Goal: Information Seeking & Learning: Learn about a topic

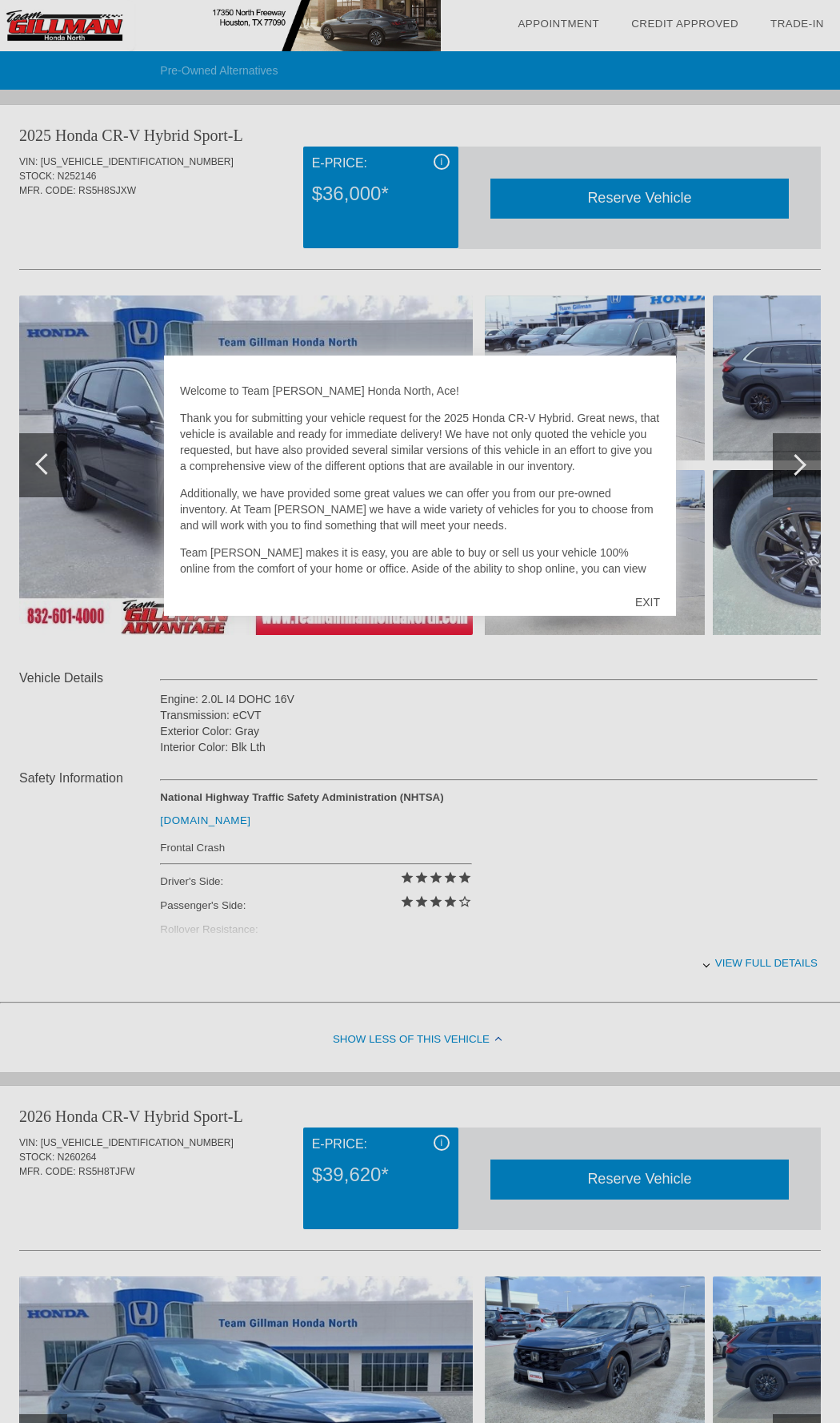
click at [649, 592] on div "EXIT" at bounding box center [648, 602] width 57 height 48
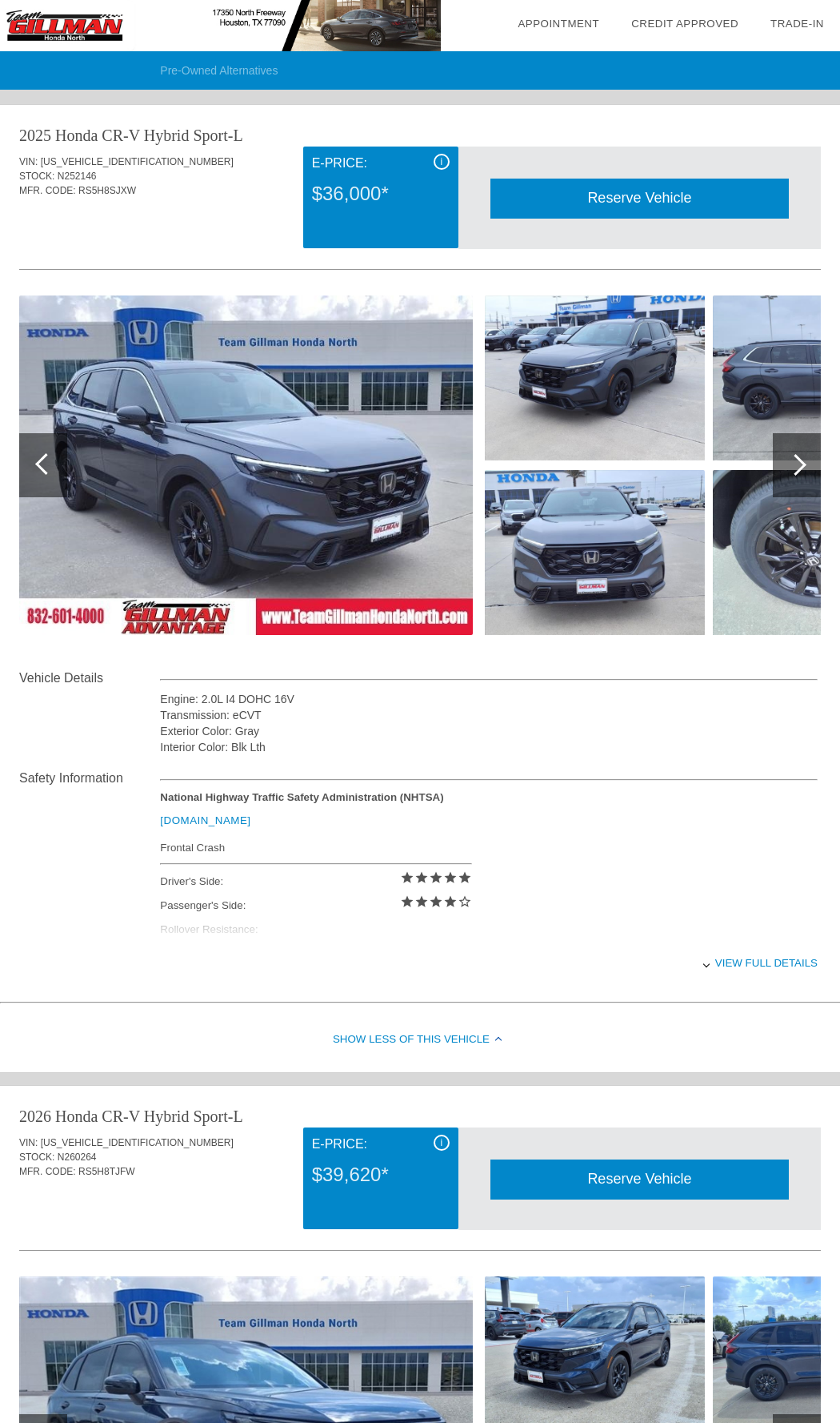
click at [788, 469] on div at bounding box center [796, 465] width 48 height 64
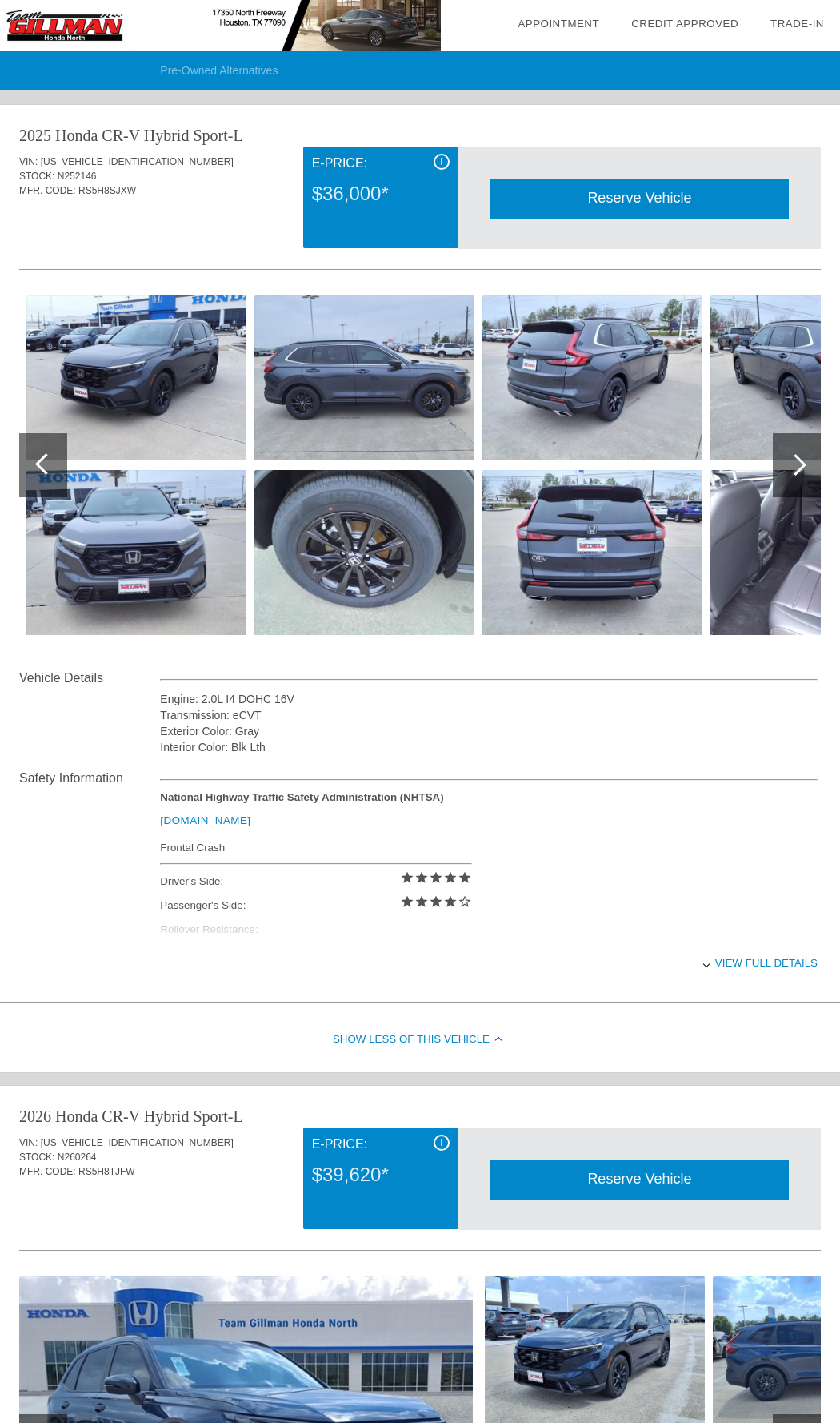
click at [788, 469] on div at bounding box center [796, 465] width 48 height 64
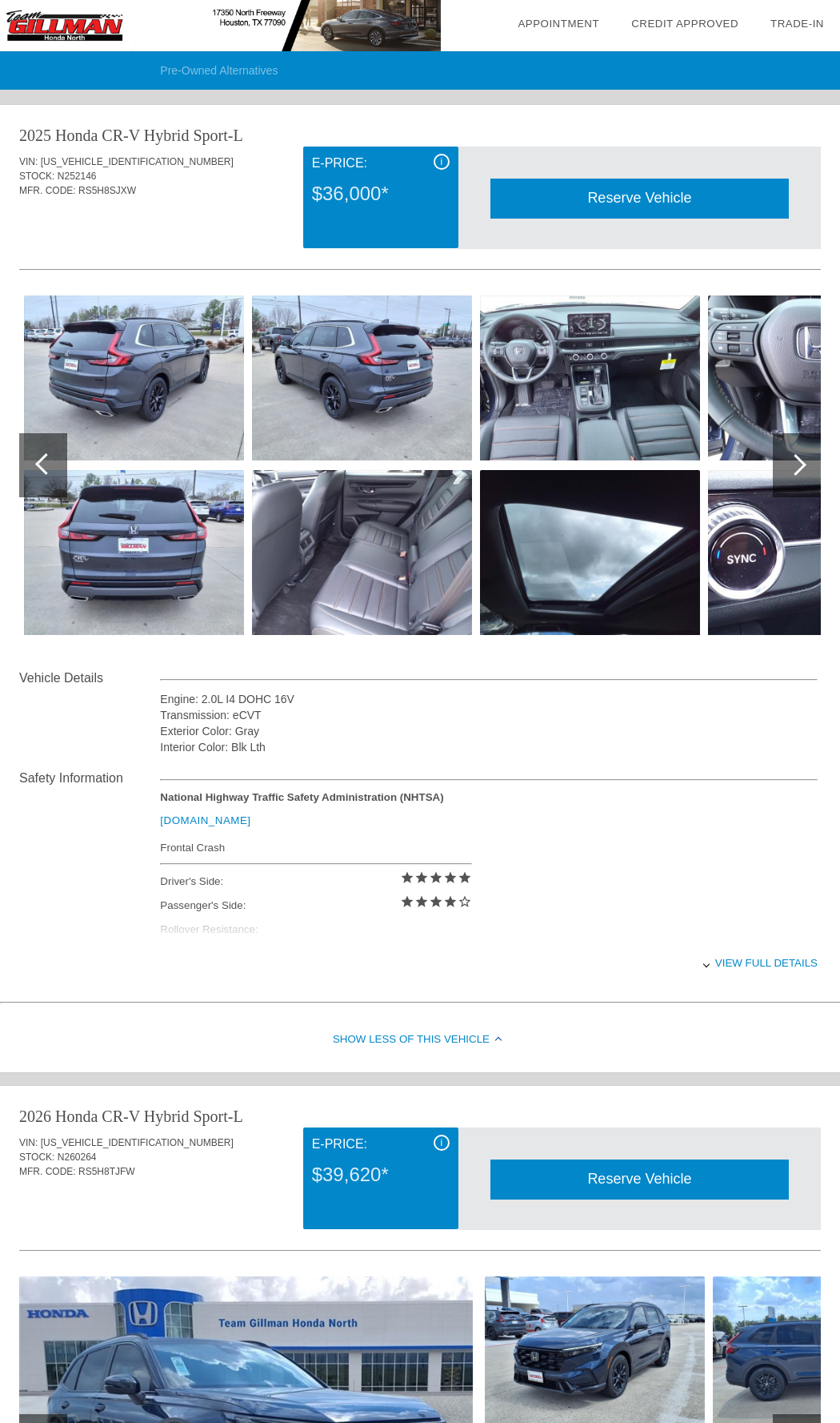
click at [788, 469] on div at bounding box center [796, 465] width 48 height 64
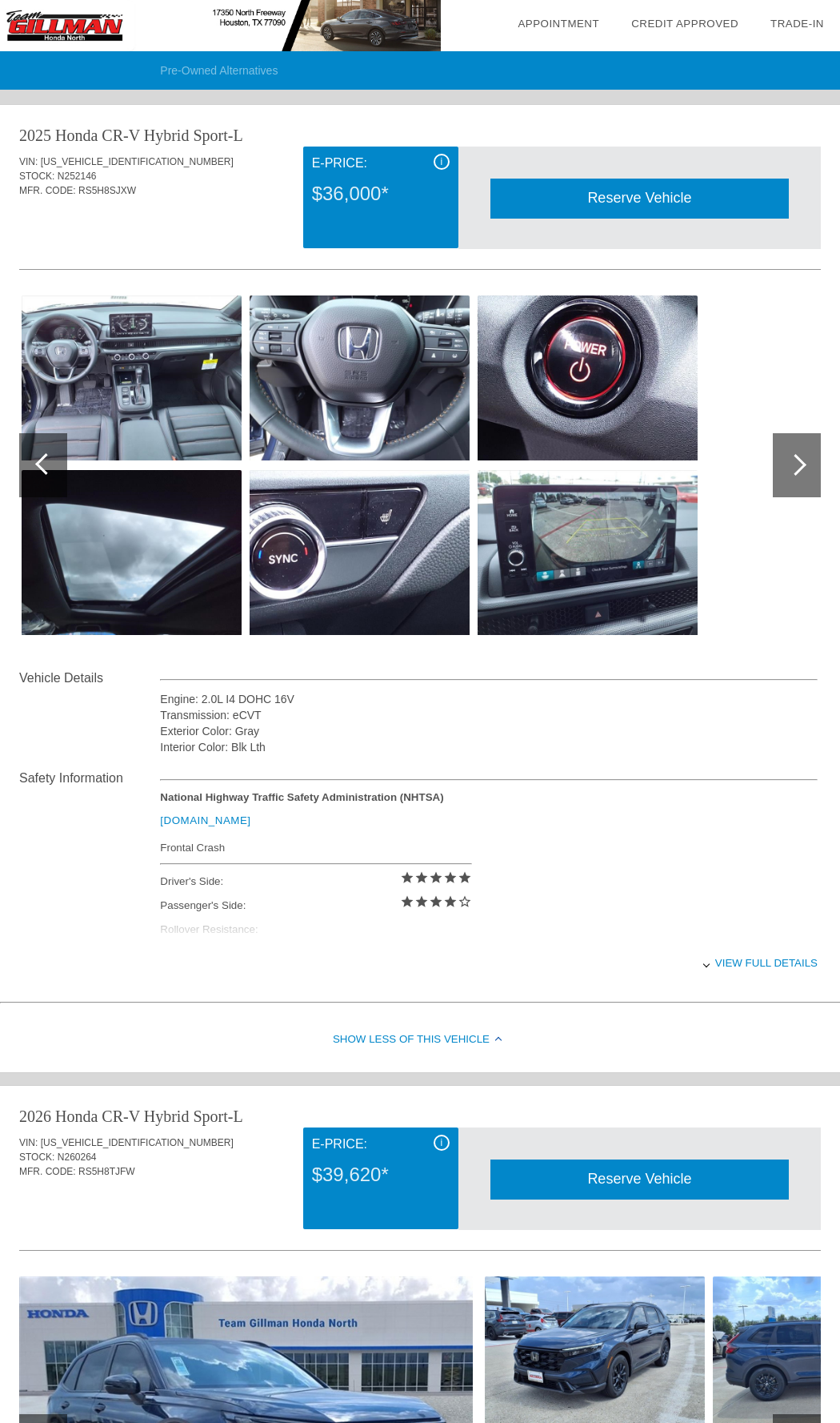
click at [786, 469] on div at bounding box center [796, 465] width 48 height 64
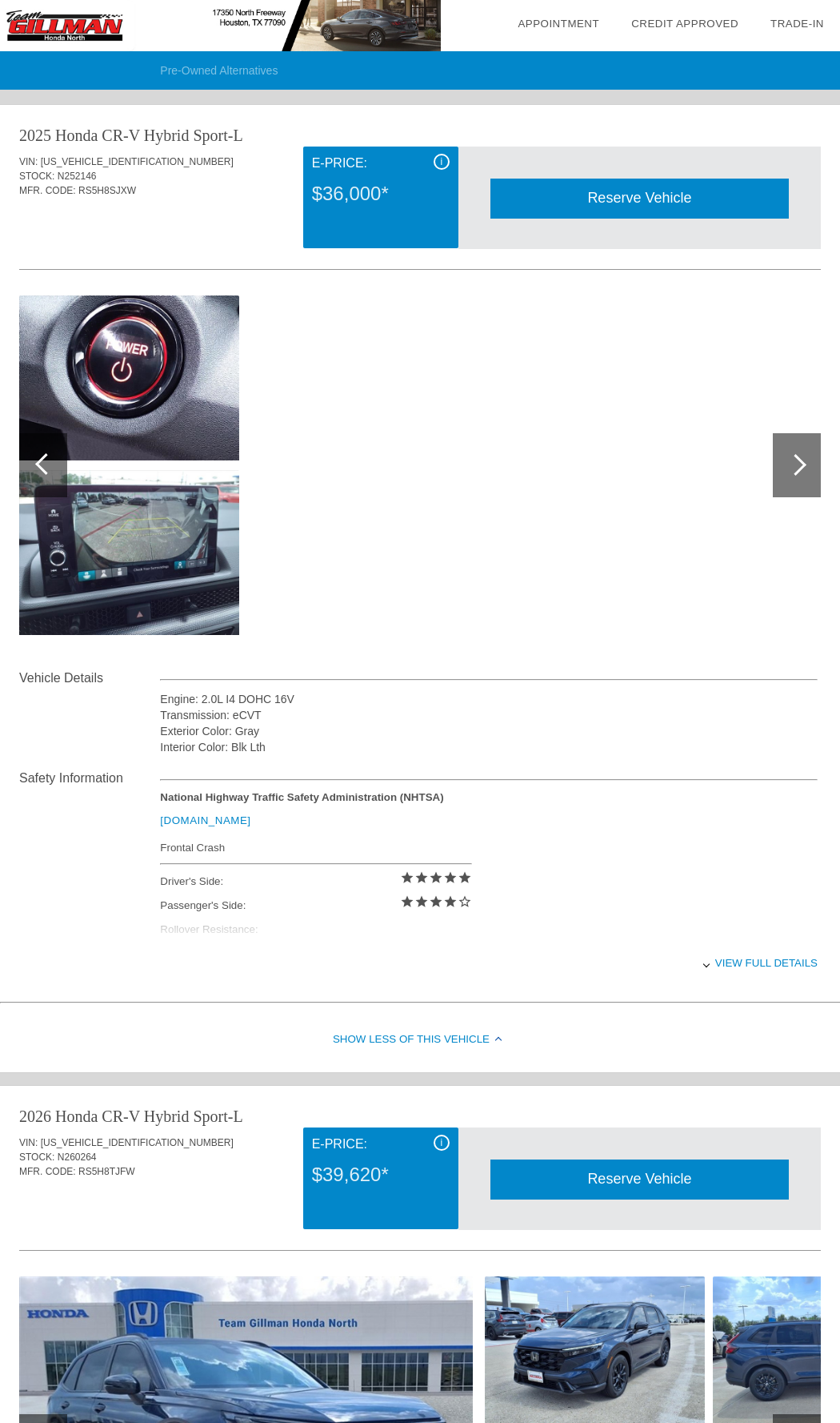
click at [783, 470] on div at bounding box center [796, 465] width 48 height 64
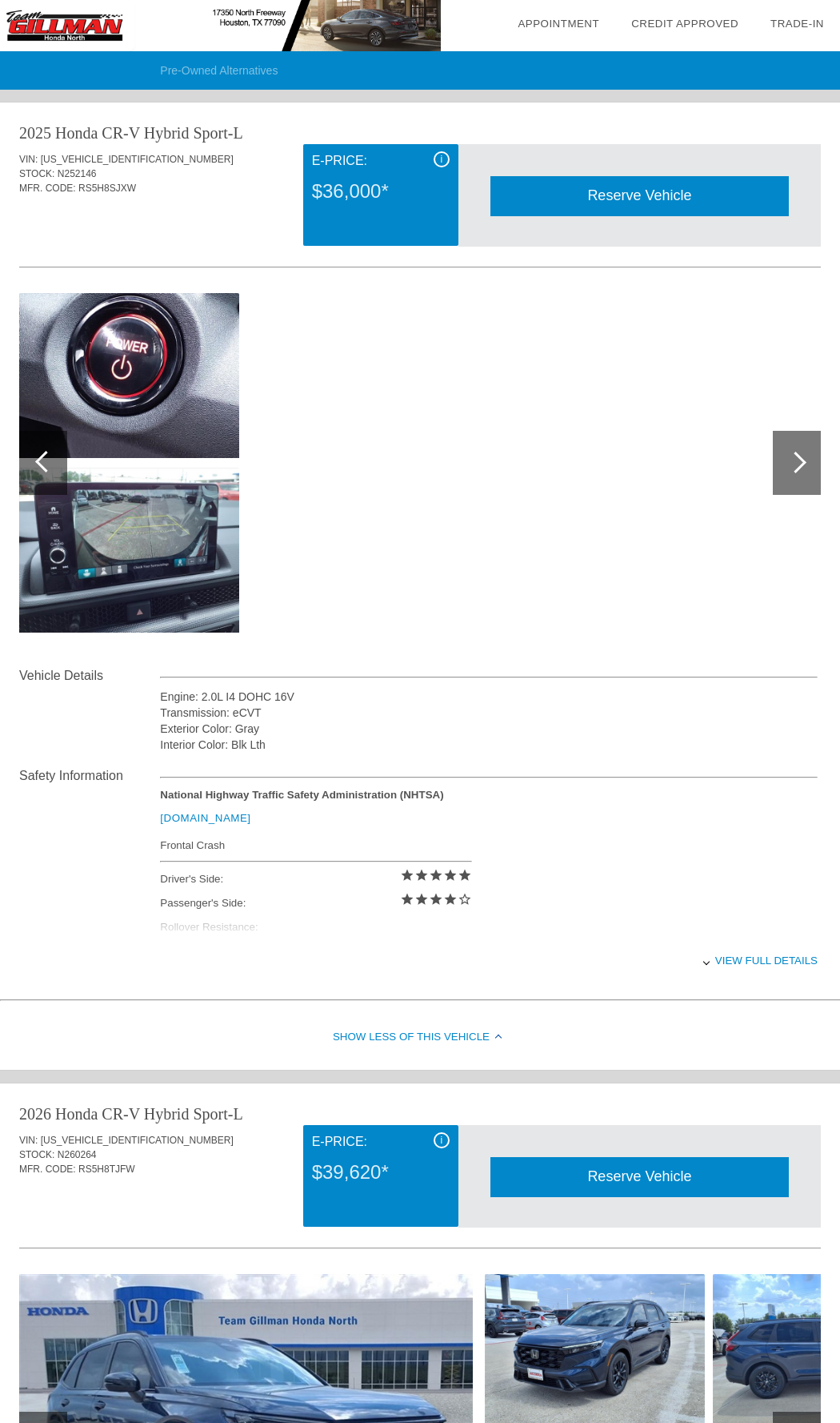
click at [766, 469] on div at bounding box center [420, 466] width 802 height 400
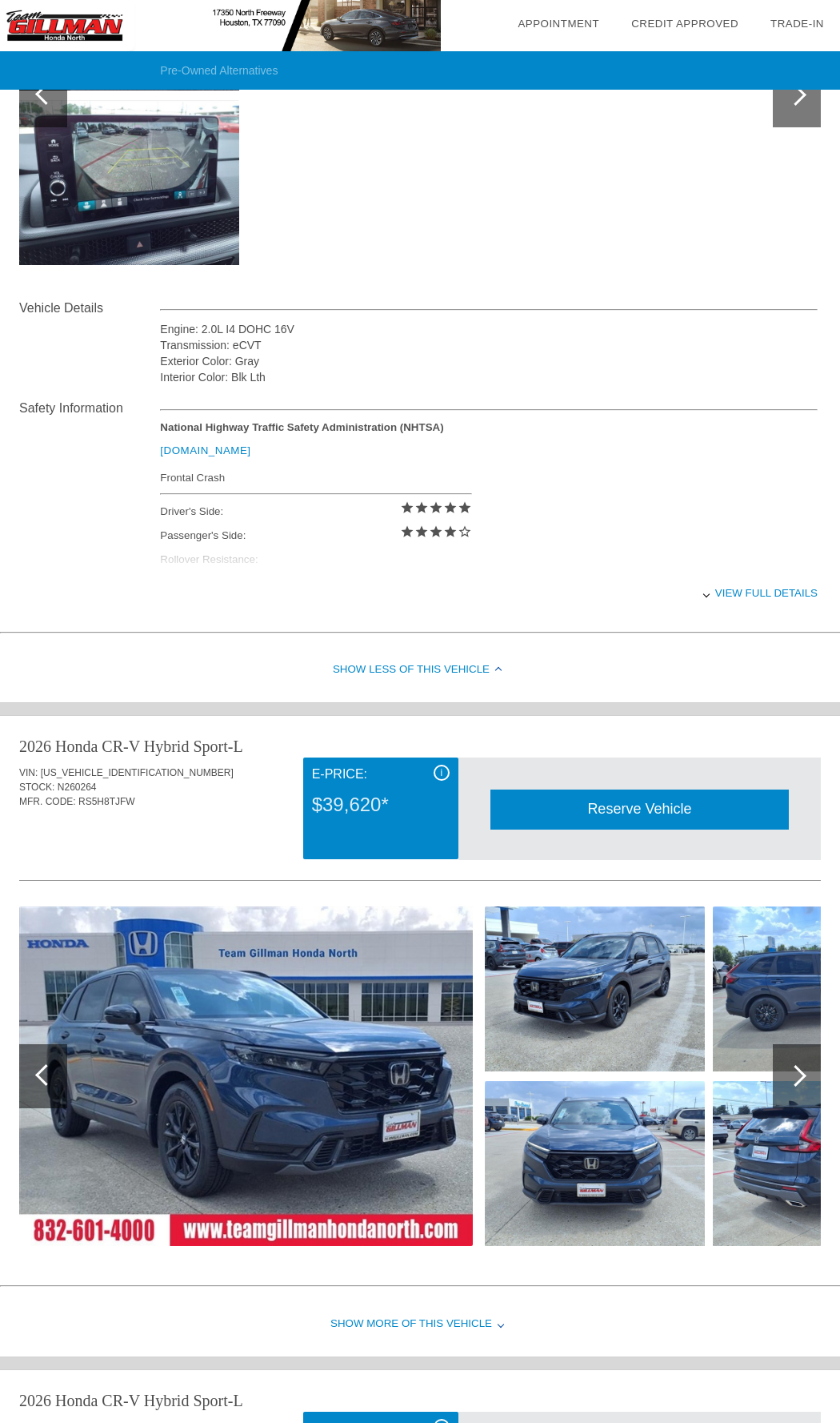
click at [746, 585] on div "View full details" at bounding box center [489, 592] width 658 height 39
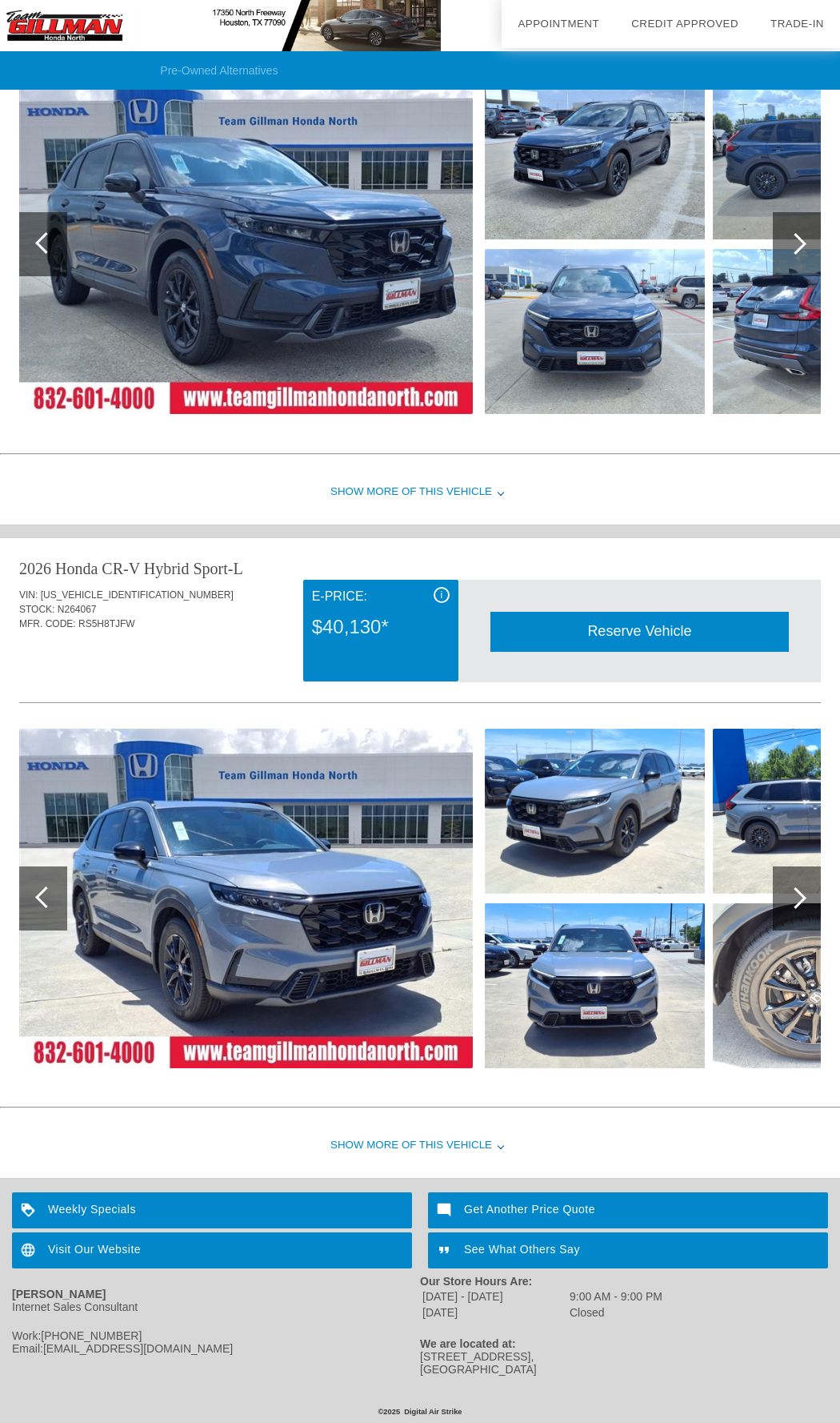
scroll to position [1201, 0]
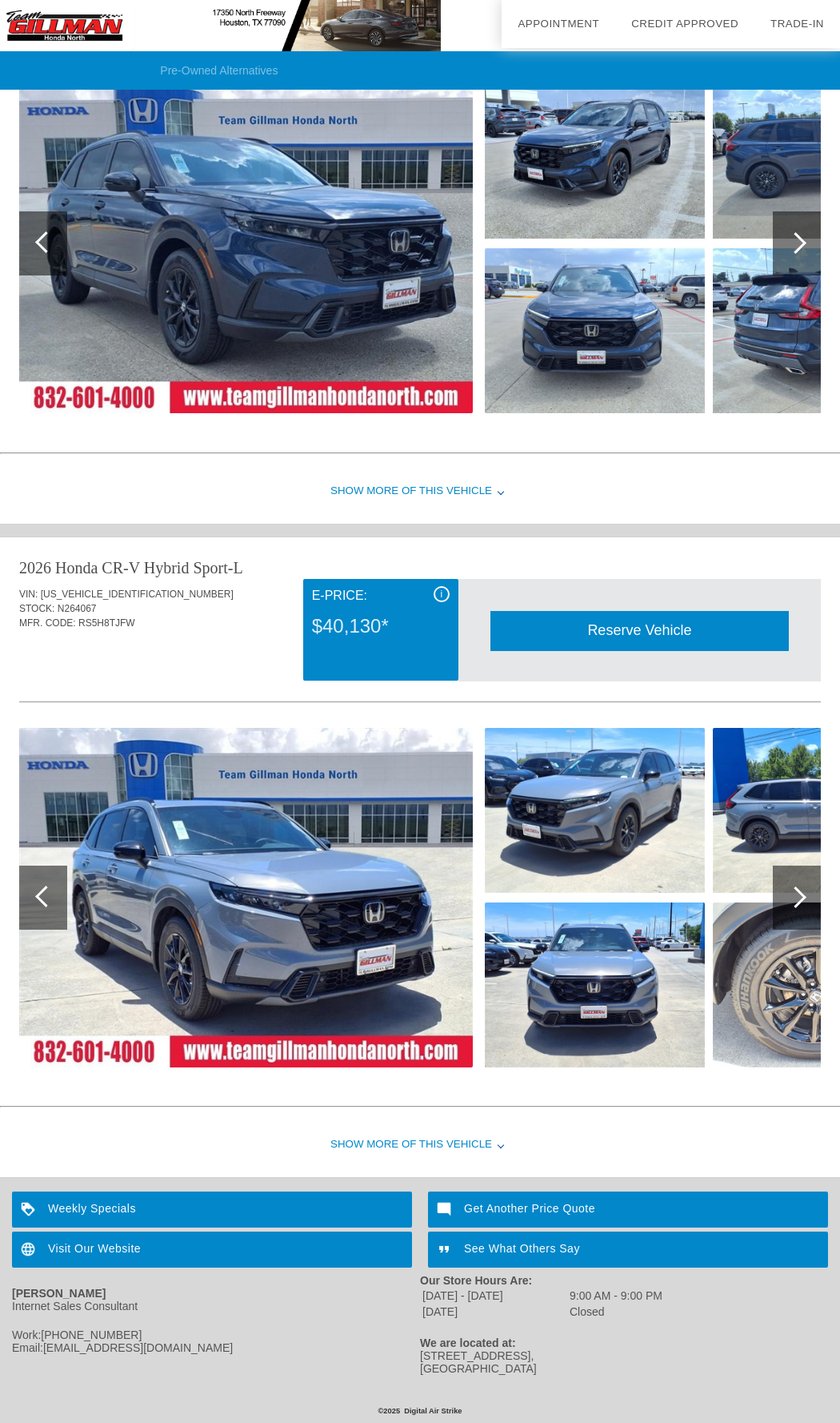
click at [98, 1210] on div "Weekly Specials" at bounding box center [212, 1210] width 401 height 36
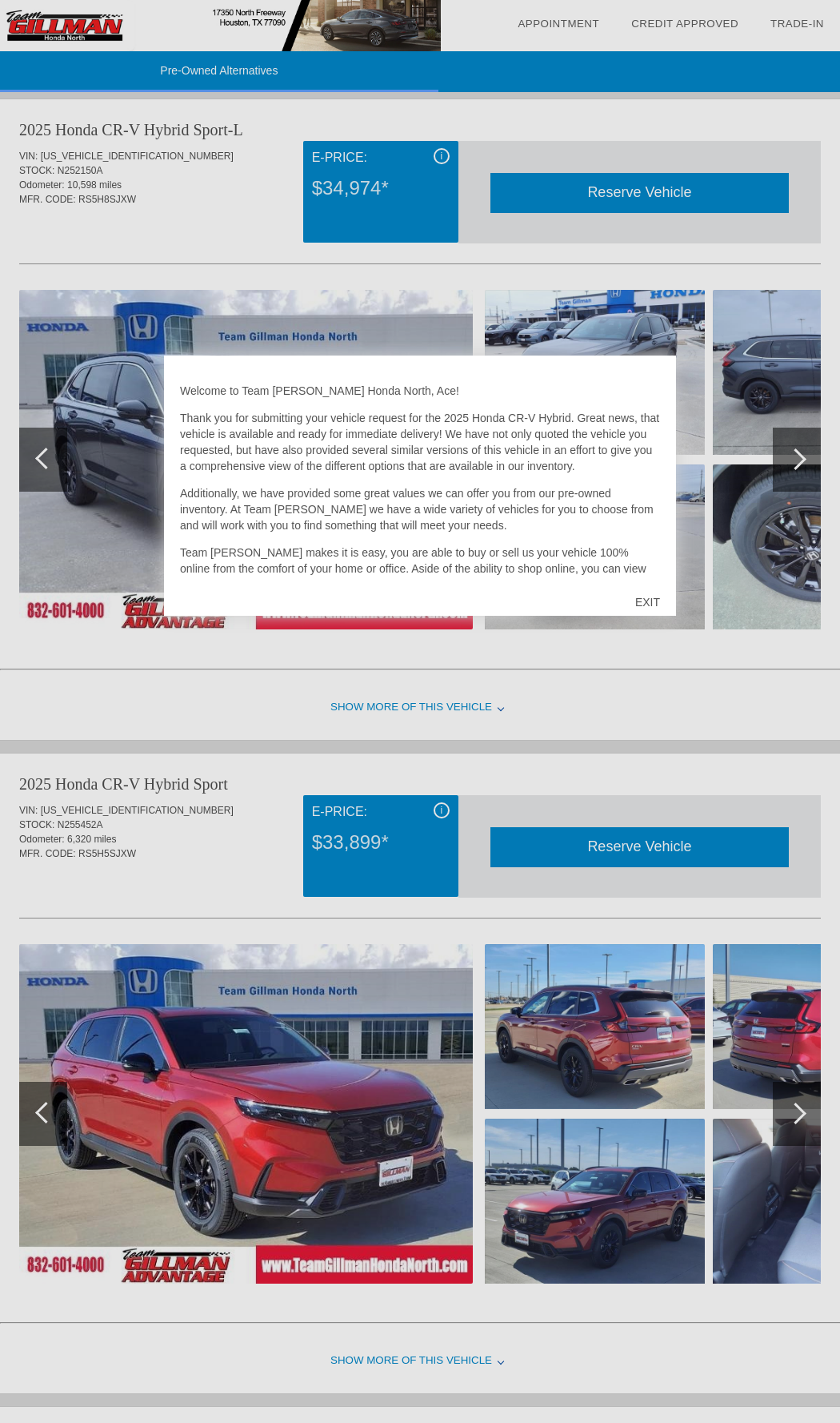
scroll to position [3265, 0]
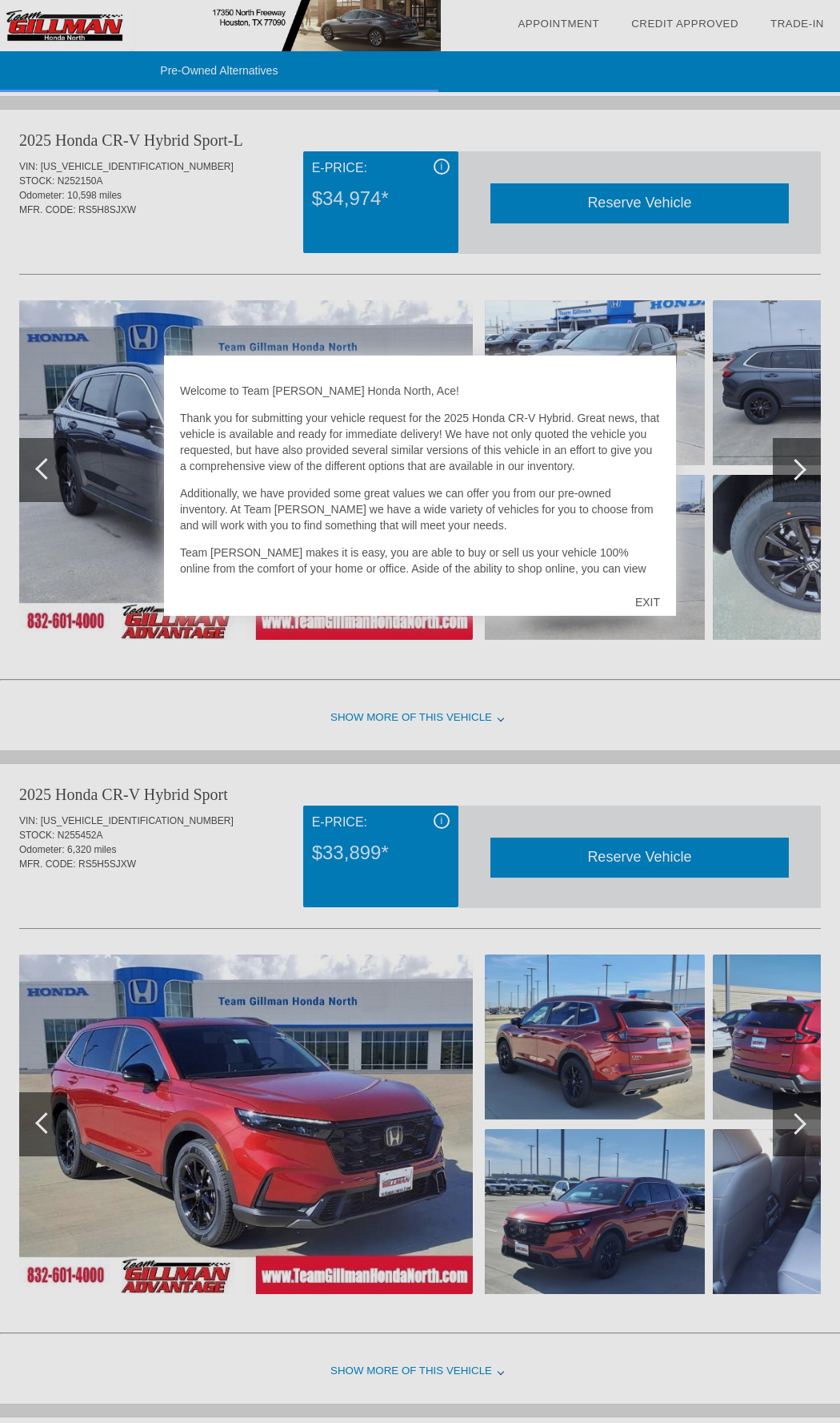
click at [658, 614] on div "EXIT" at bounding box center [648, 602] width 57 height 48
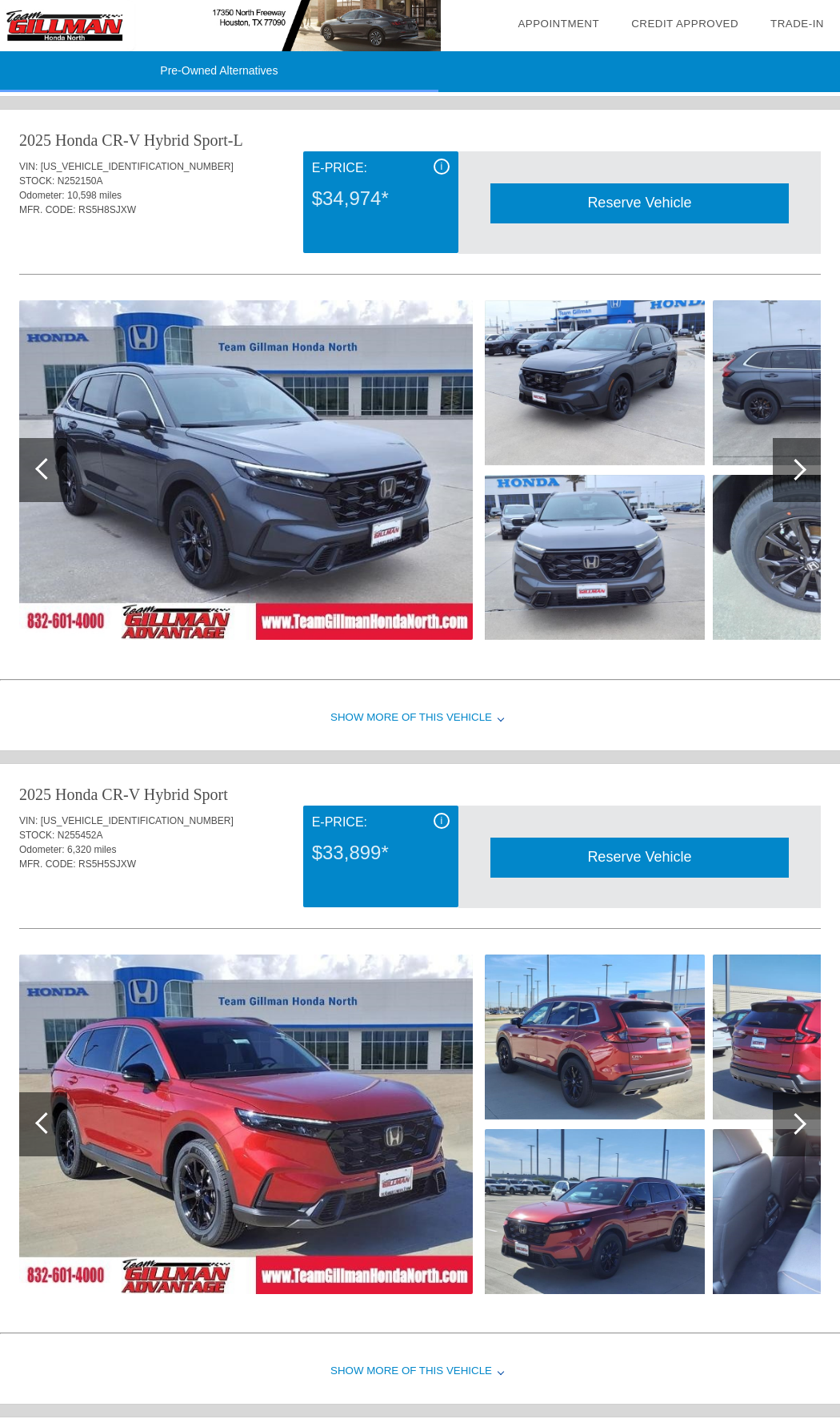
click at [449, 711] on div "Show More of this Vehicle" at bounding box center [420, 718] width 840 height 64
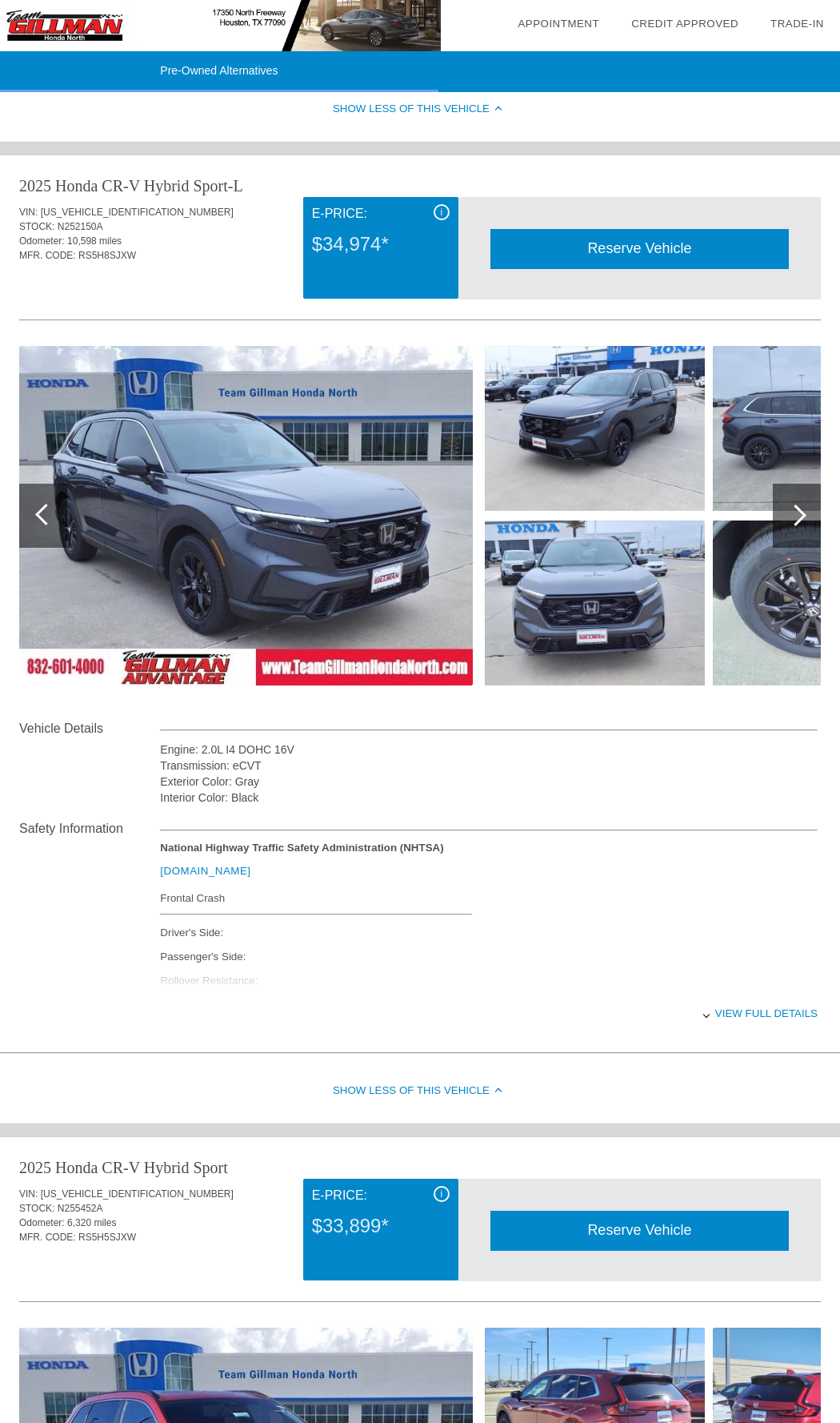
scroll to position [3136, 0]
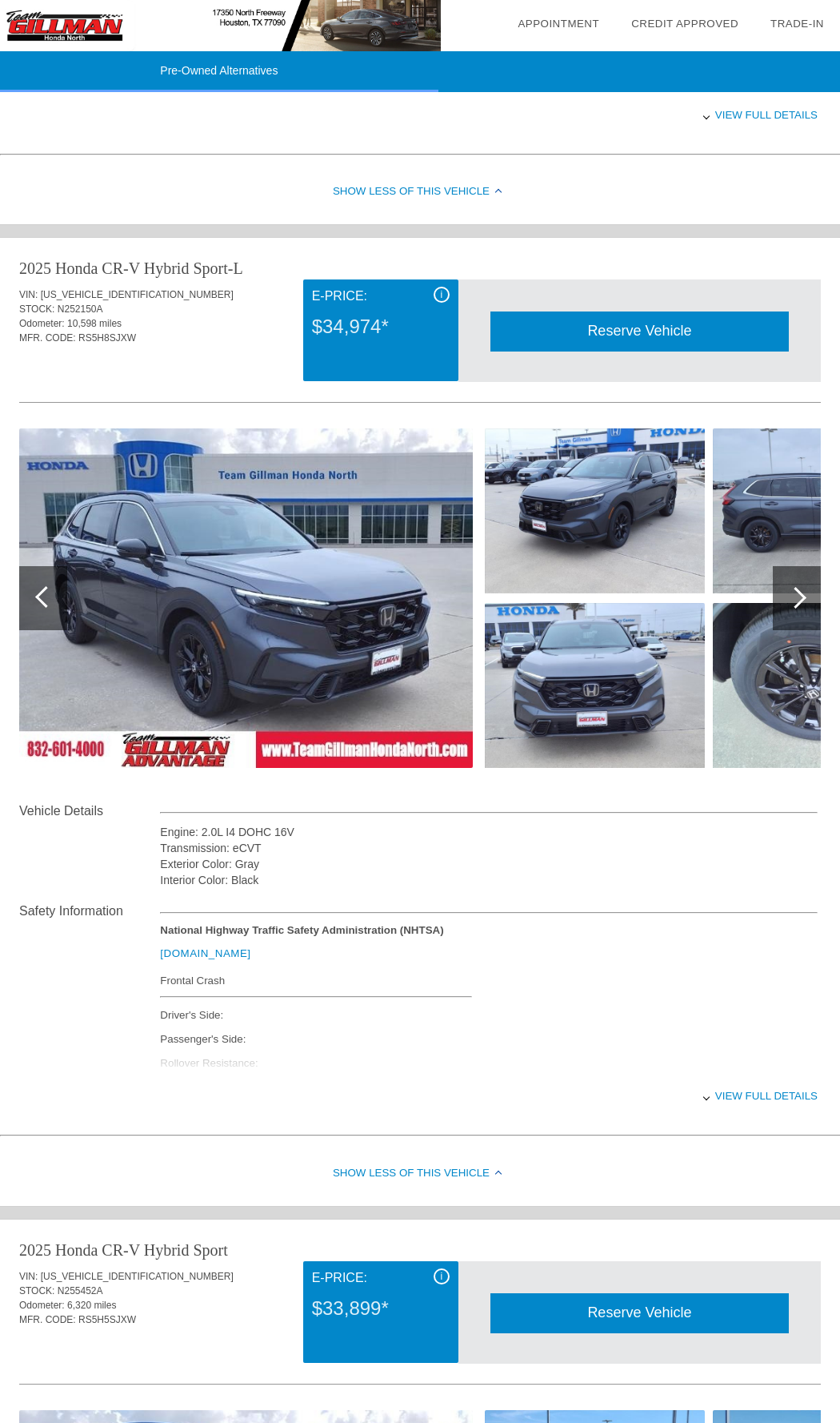
click at [795, 601] on div at bounding box center [795, 597] width 22 height 22
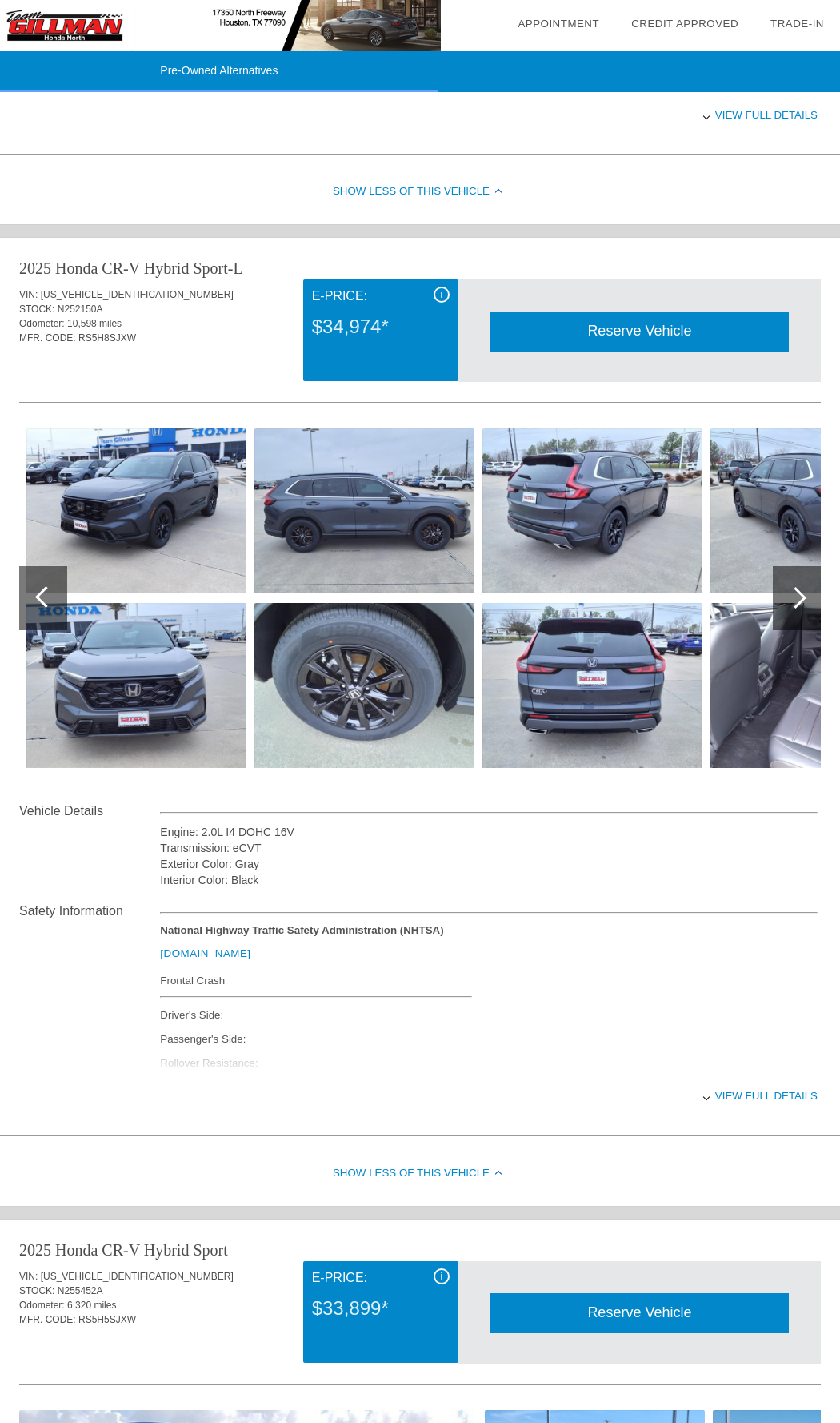
click at [795, 601] on div at bounding box center [795, 597] width 22 height 22
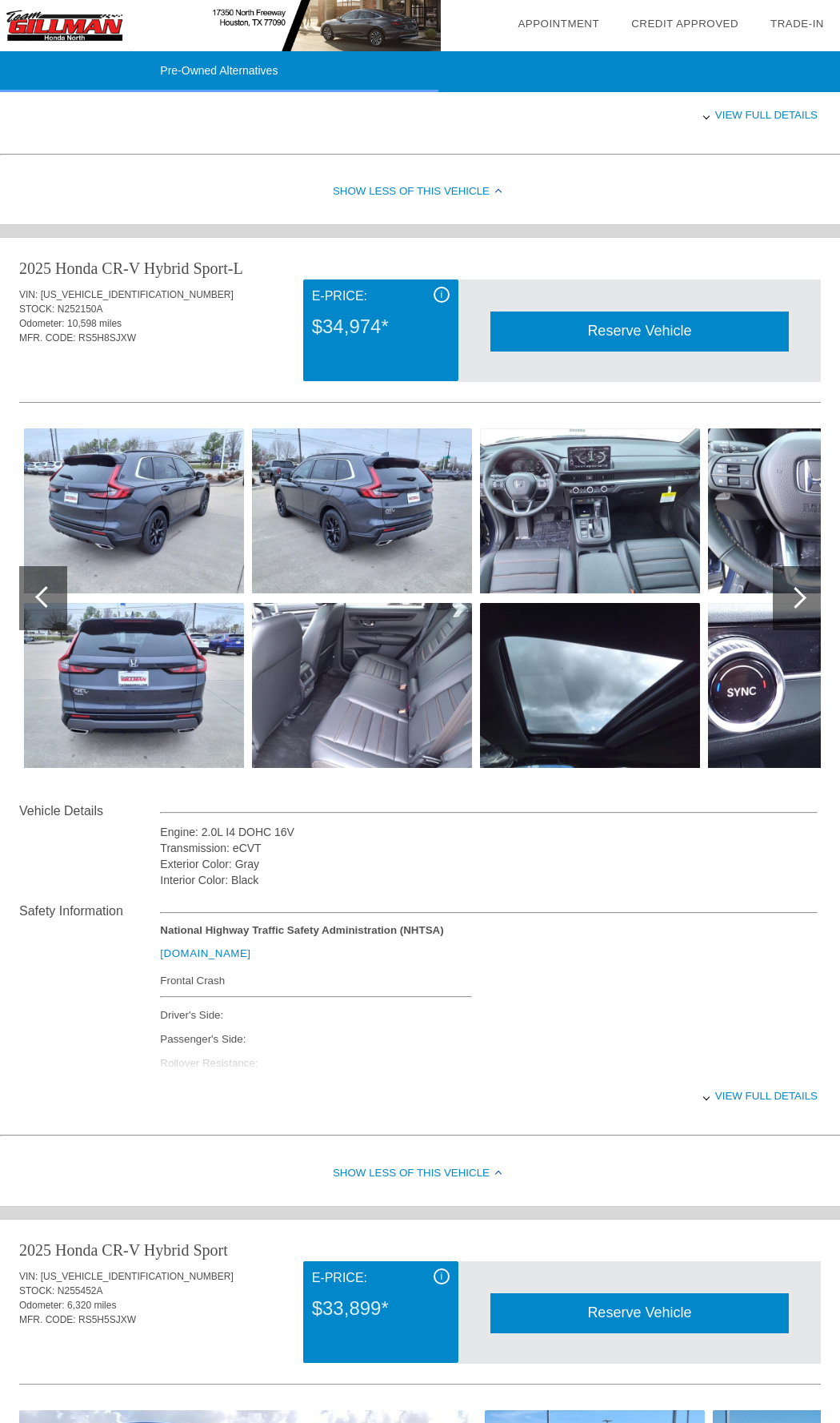
click at [750, 130] on div "View full details" at bounding box center [489, 115] width 658 height 39
click at [794, 602] on div at bounding box center [795, 597] width 22 height 22
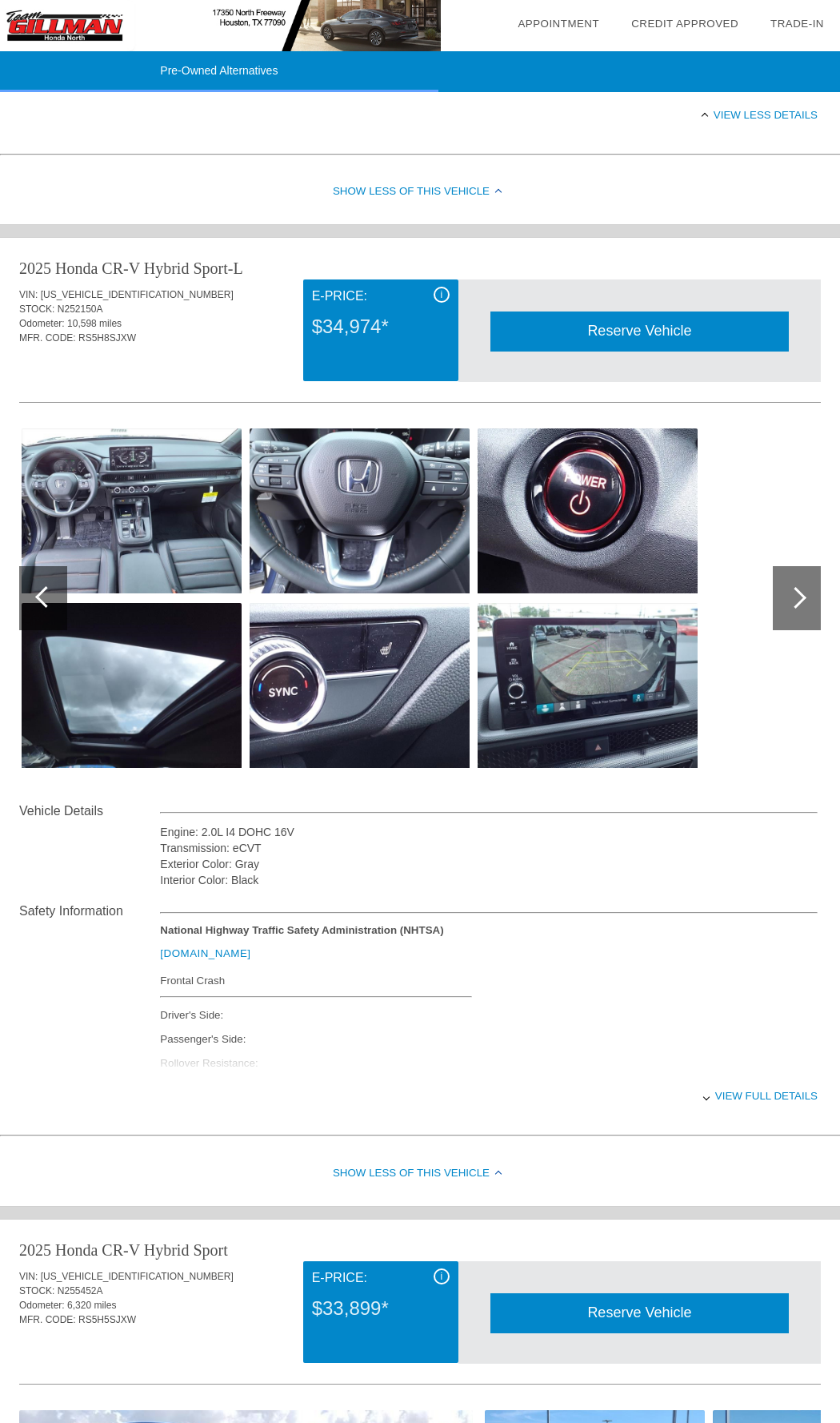
click at [794, 602] on div at bounding box center [795, 597] width 22 height 22
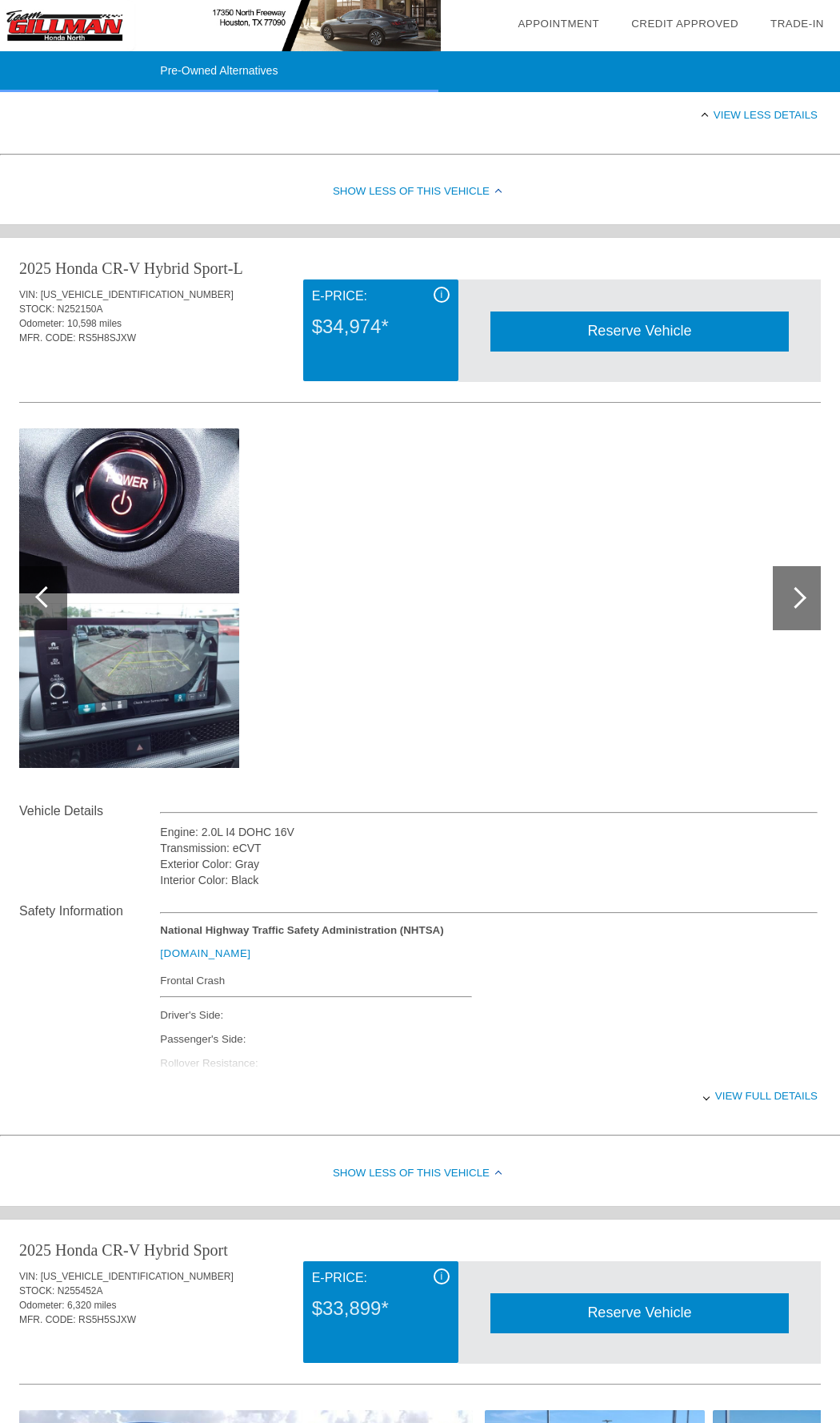
click at [794, 602] on div at bounding box center [795, 597] width 22 height 22
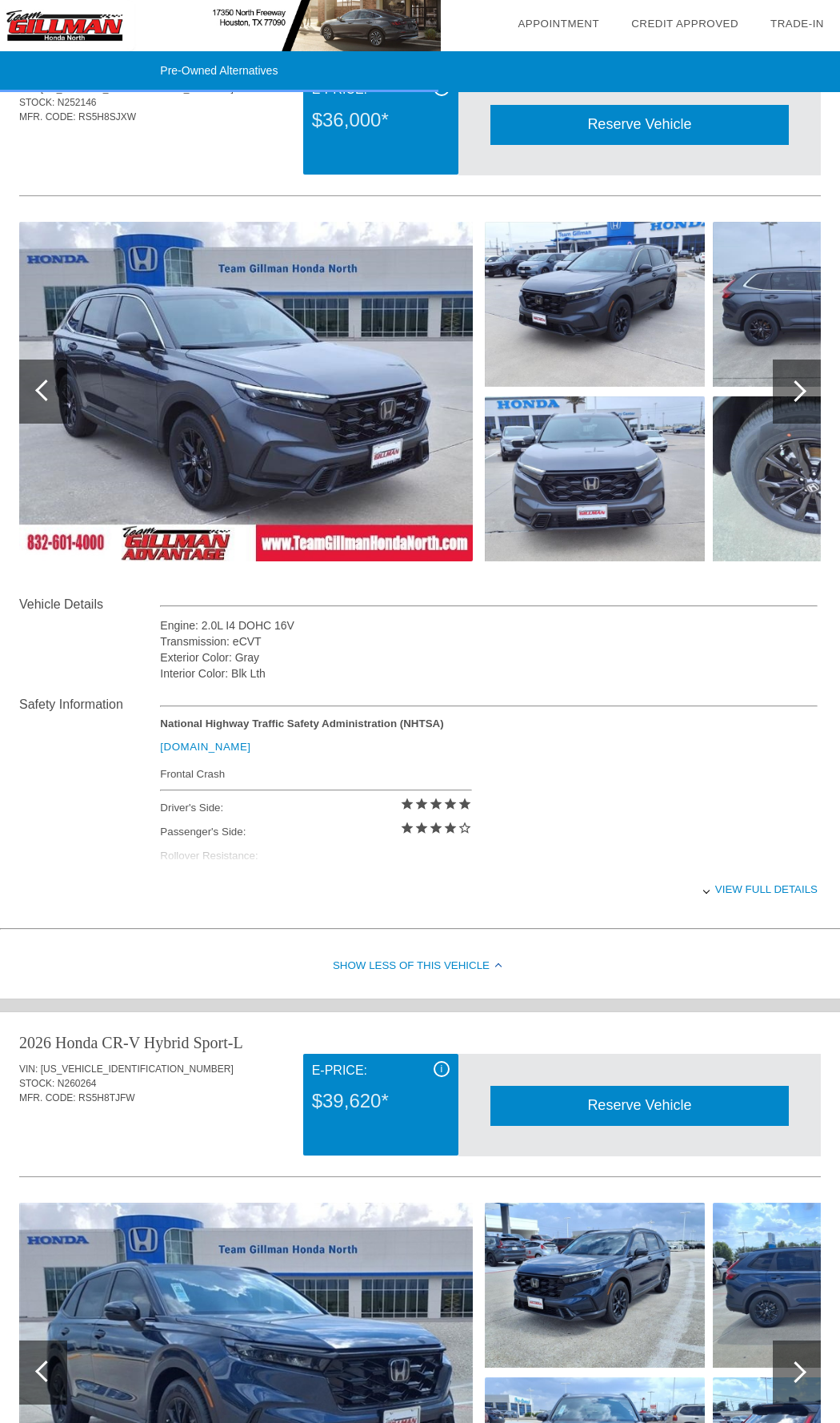
scroll to position [83, 0]
